Goal: Information Seeking & Learning: Learn about a topic

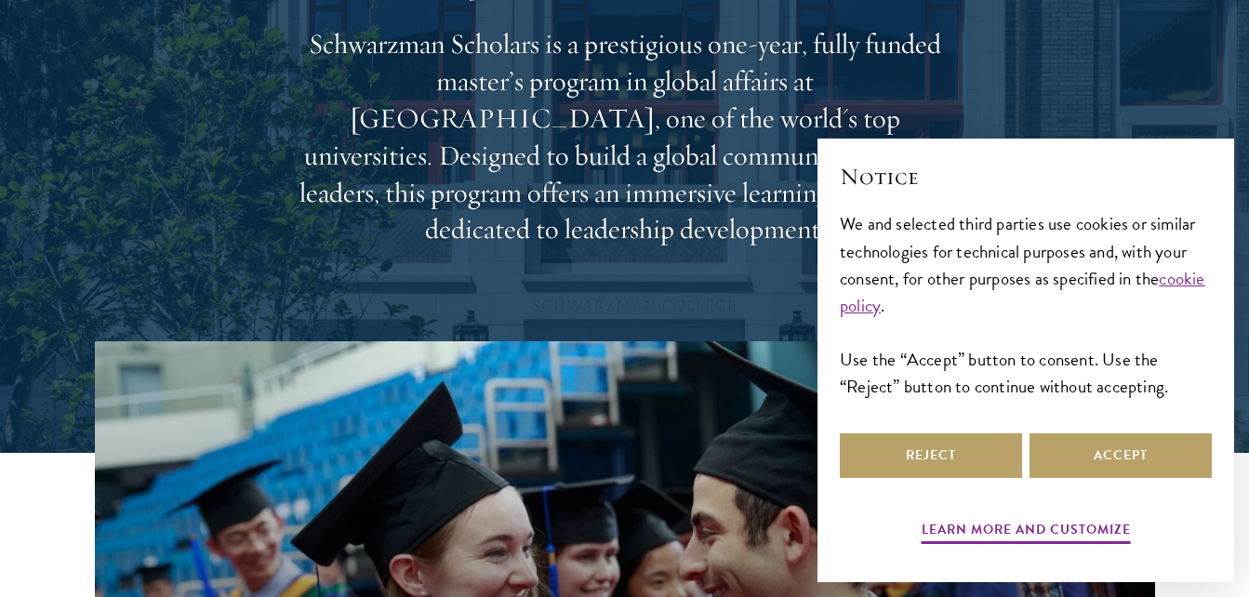
scroll to position [279, 0]
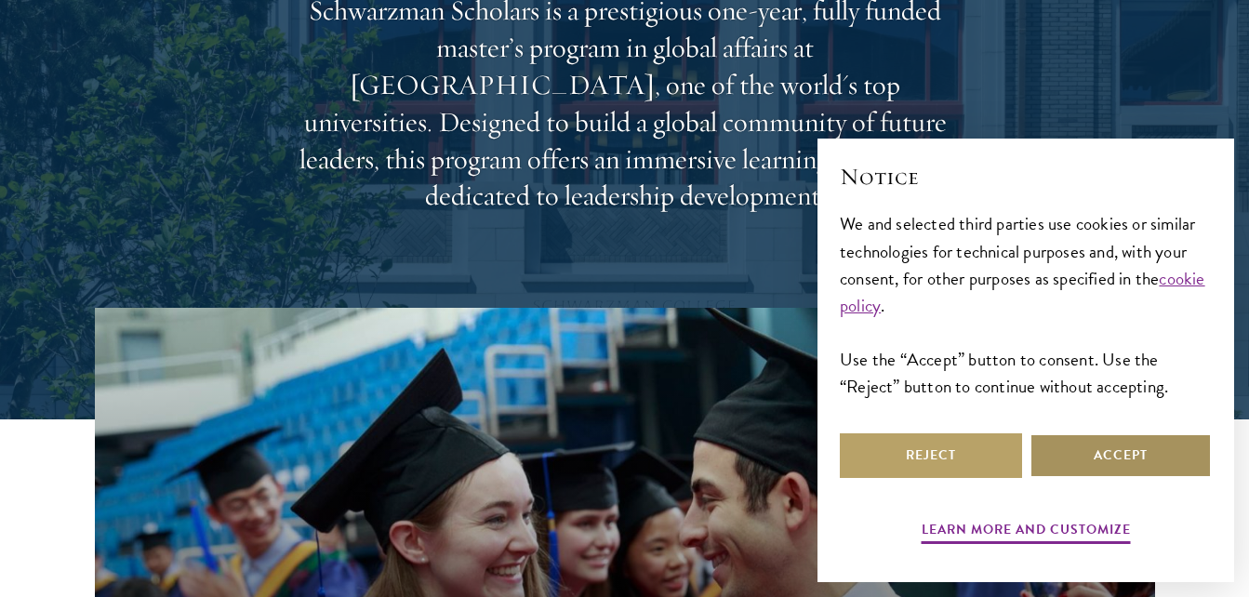
click at [1056, 442] on button "Accept" at bounding box center [1121, 455] width 182 height 45
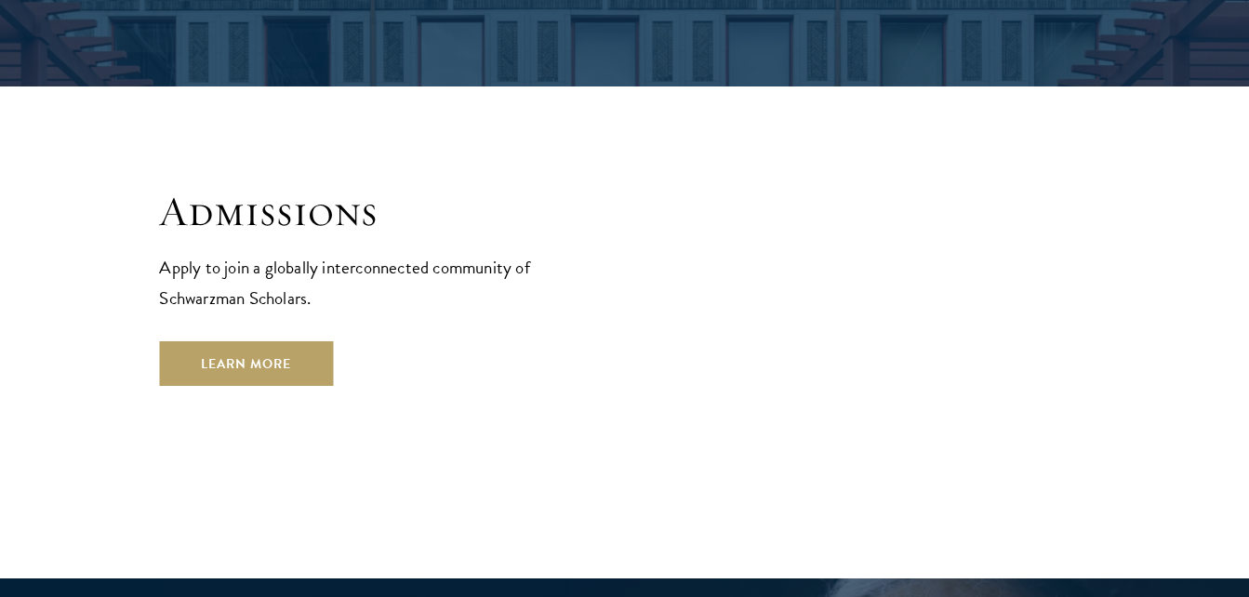
scroll to position [3053, 0]
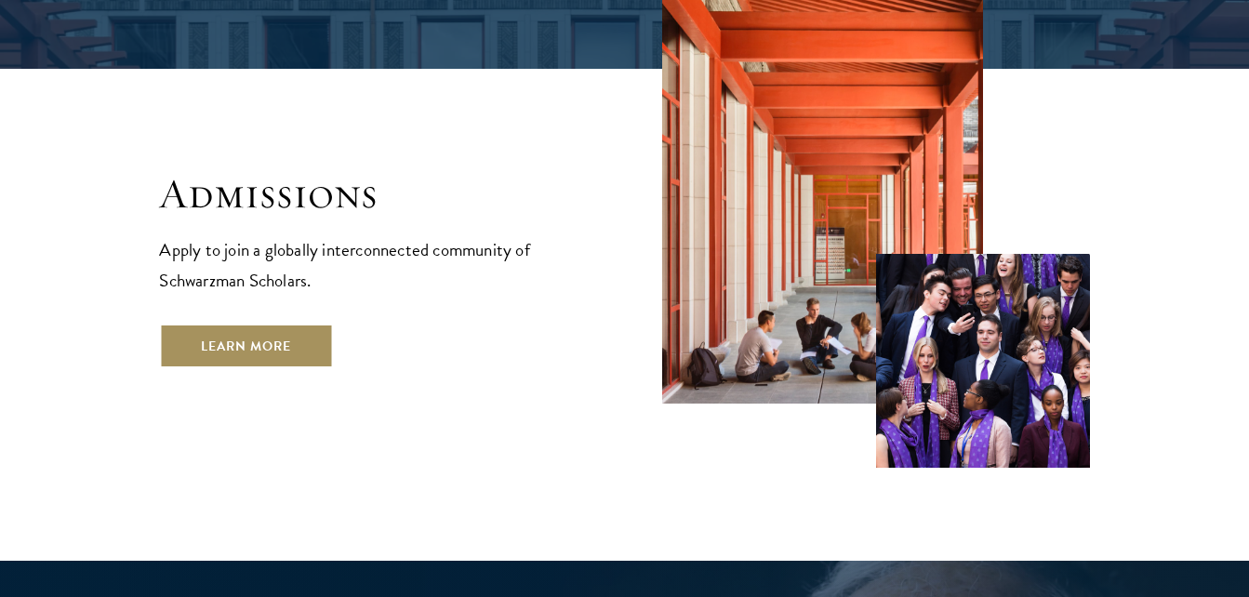
click at [276, 324] on link "Learn More" at bounding box center [246, 346] width 174 height 45
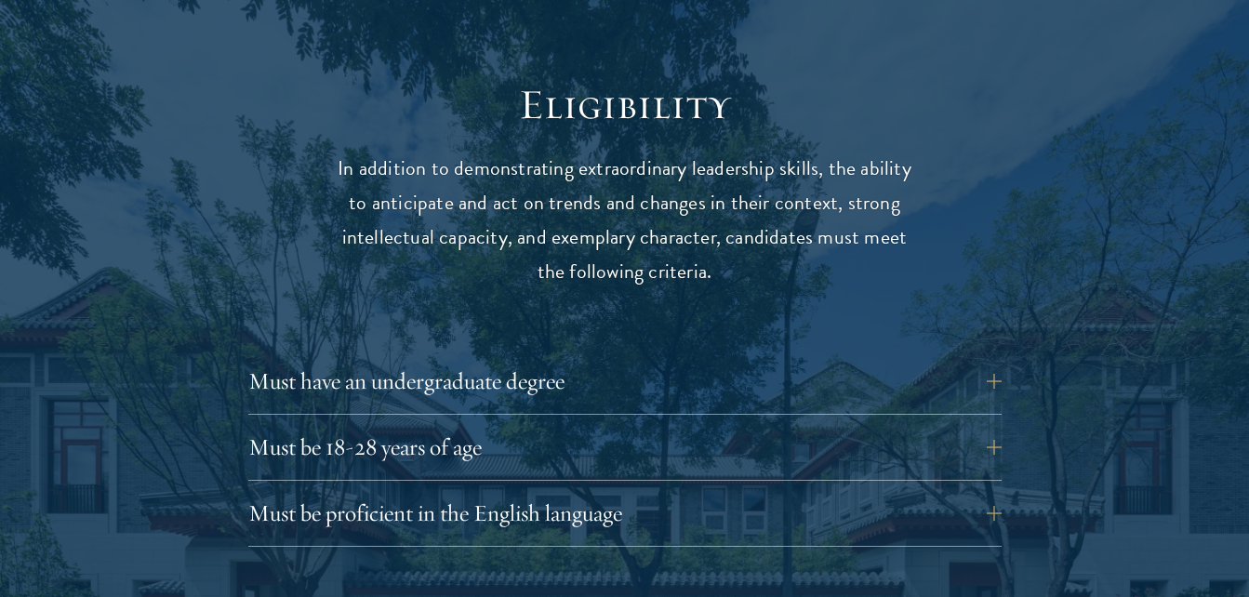
scroll to position [2394, 0]
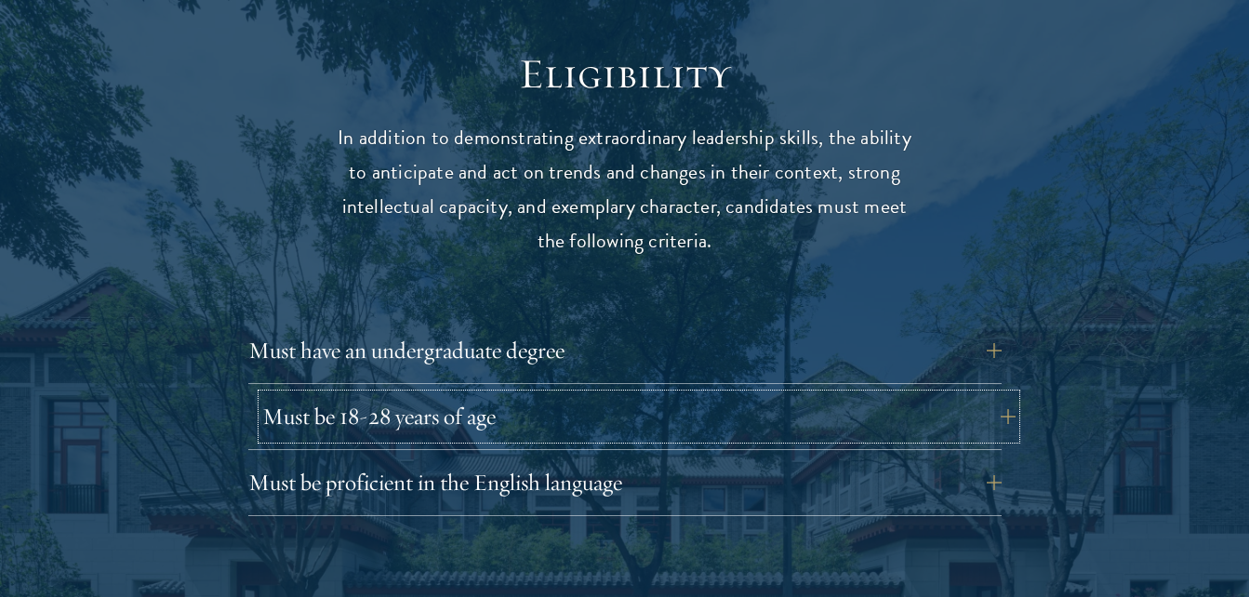
click at [989, 394] on button "Must be 18-28 years of age" at bounding box center [638, 416] width 753 height 45
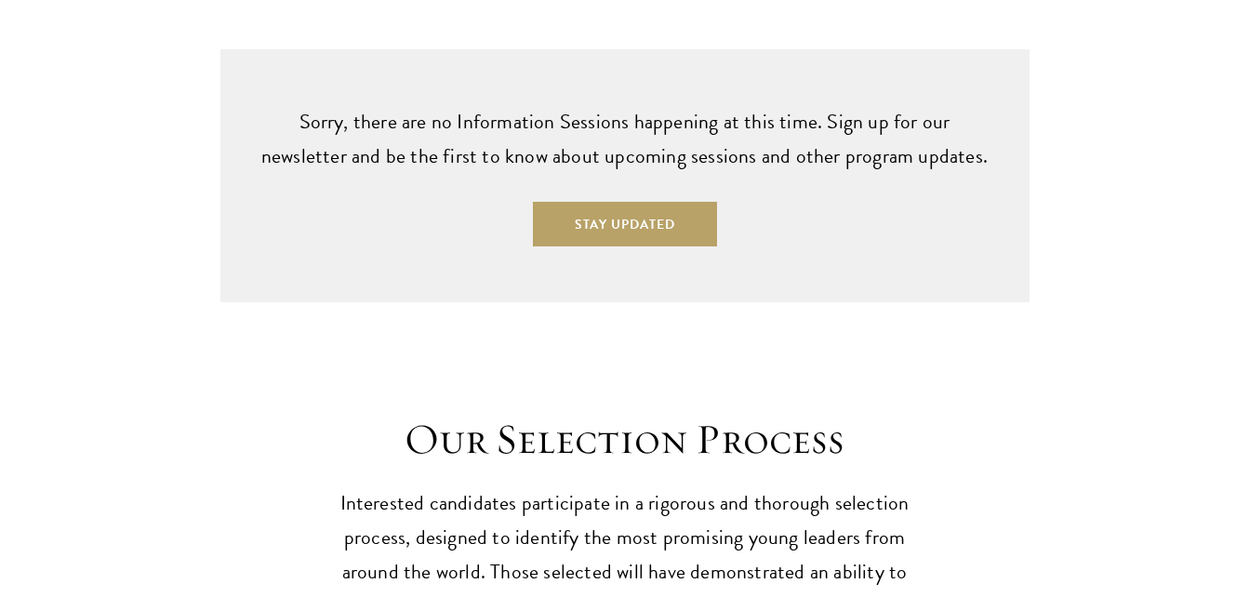
scroll to position [4934, 0]
